Goal: Information Seeking & Learning: Learn about a topic

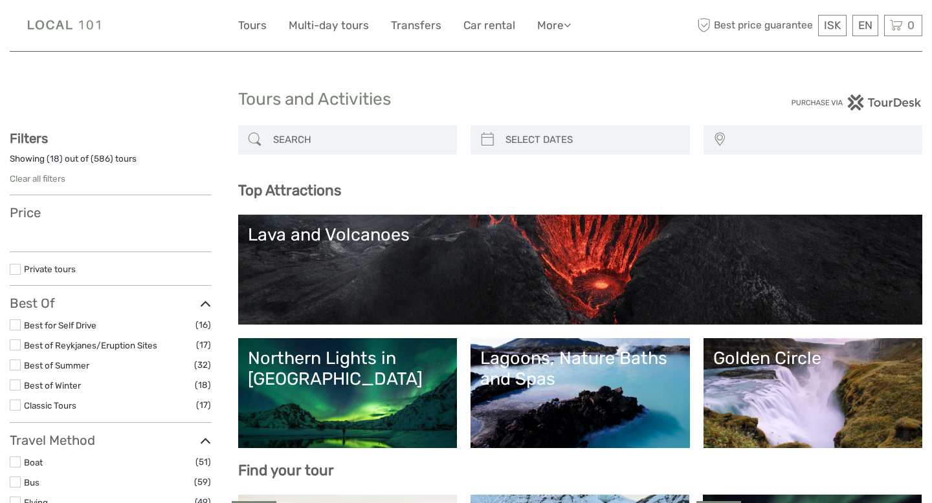
select select
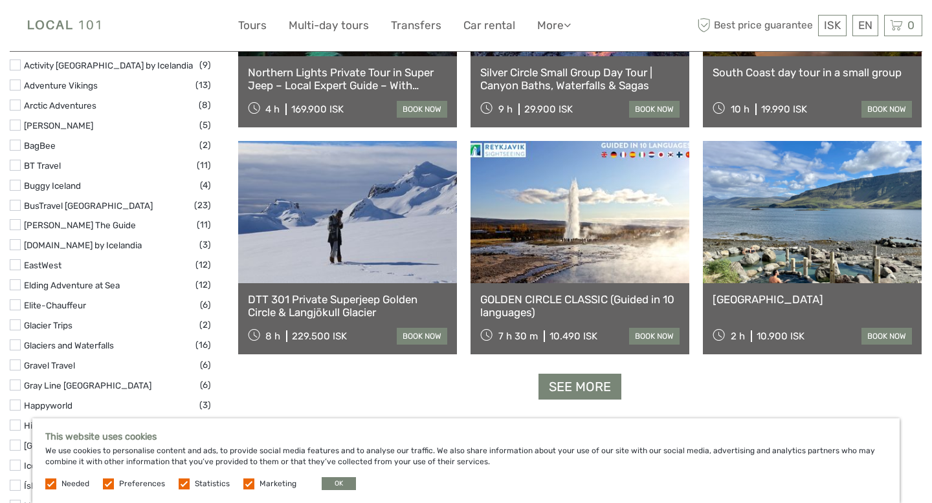
scroll to position [1402, 0]
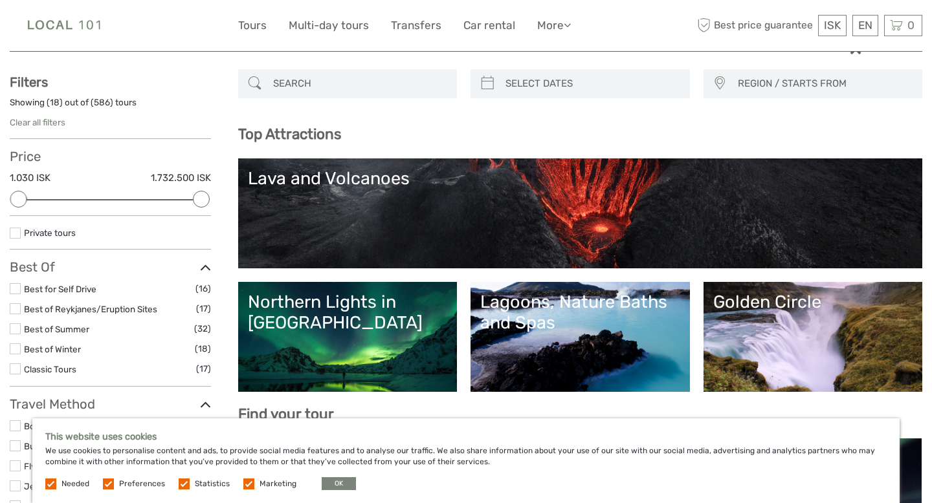
scroll to position [0, 0]
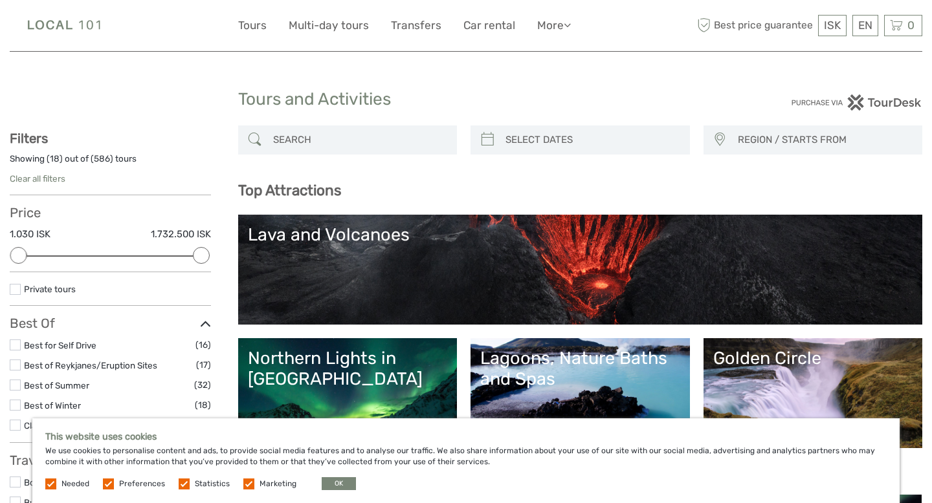
click at [421, 101] on h1 "Tours and Activities" at bounding box center [466, 99] width 456 height 21
click at [501, 215] on div "Lava and Volcanoes" at bounding box center [580, 270] width 685 height 110
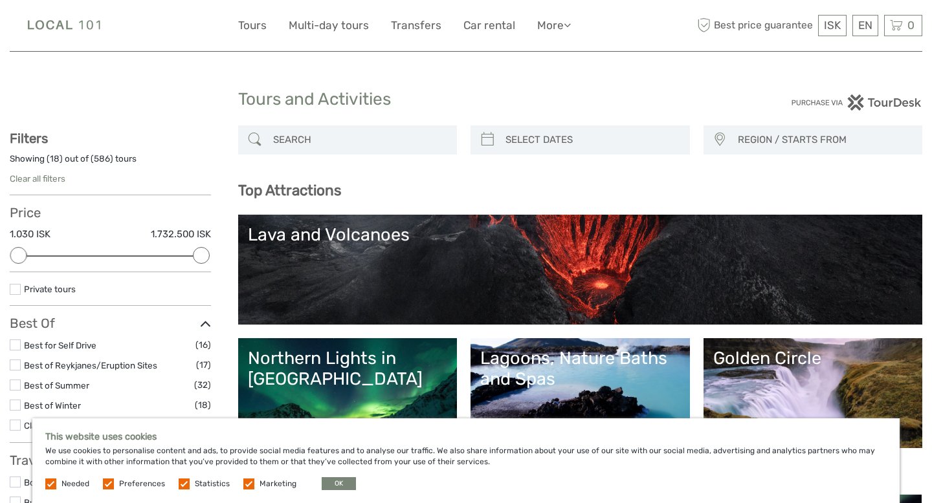
click at [481, 187] on h3 "Top Attractions" at bounding box center [580, 190] width 685 height 17
